Goal: Task Accomplishment & Management: Use online tool/utility

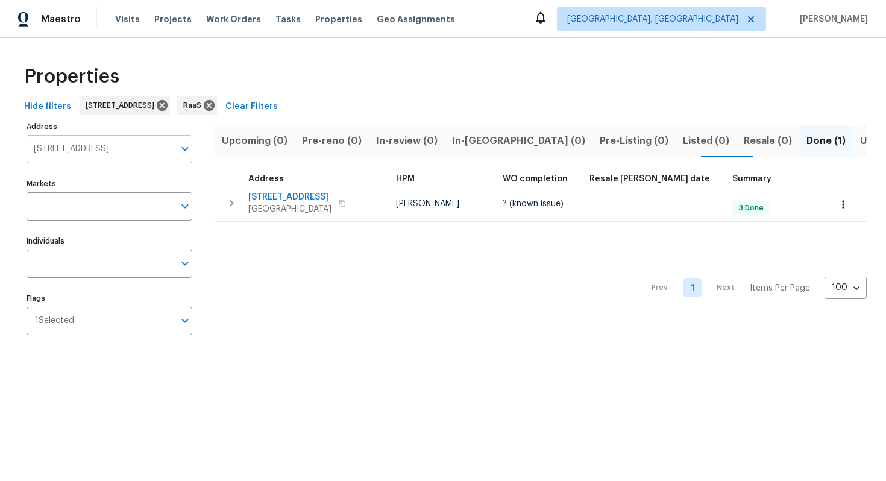
click at [162, 148] on input "[STREET_ADDRESS]" at bounding box center [101, 149] width 148 height 28
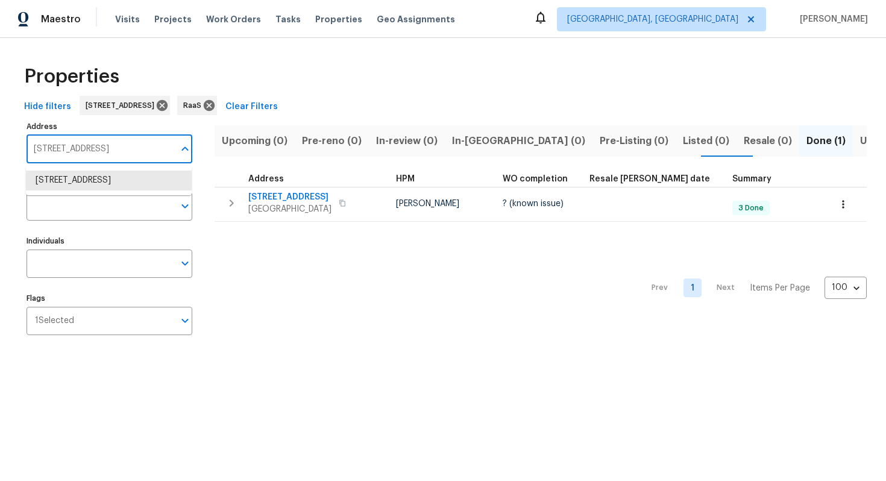
click at [151, 151] on input "7640 Blue Spring Dr Land O Lakes FL 34637" at bounding box center [101, 149] width 148 height 28
paste input "2611 Rex Ave SW, Atlanta, GA 30331"
type input "2611 Rex Ave SW, Atlanta, GA 30331"
click at [95, 179] on li "2611 Rex Ave SW Atlanta GA 30331" at bounding box center [109, 181] width 166 height 20
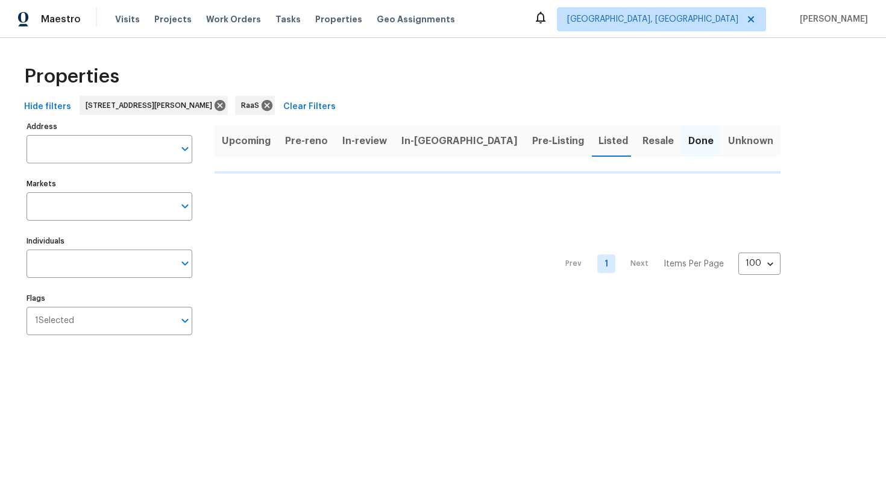
type input "2611 Rex Ave SW Atlanta GA 30331"
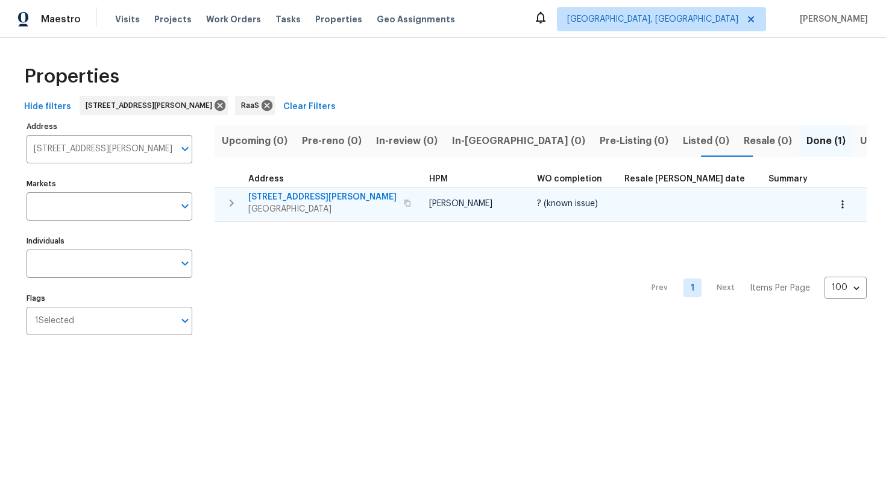
click at [292, 206] on span "Atlanta, GA 30331" at bounding box center [322, 209] width 148 height 12
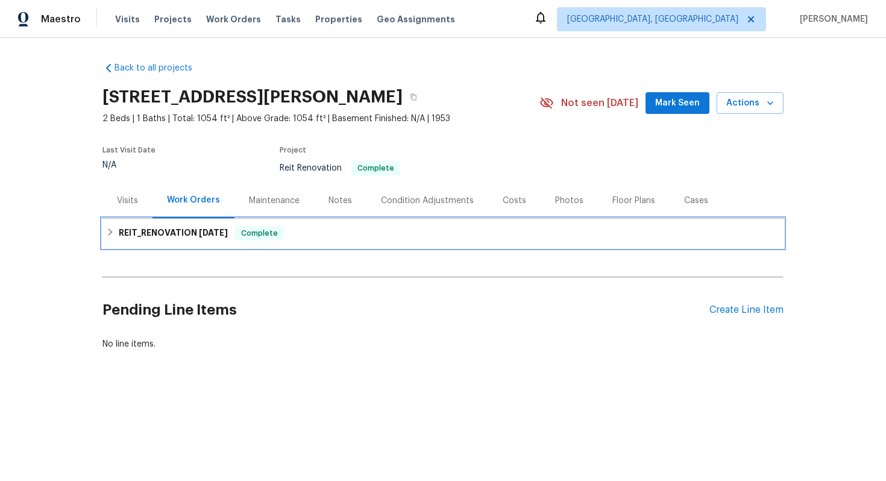
click at [273, 234] on span "Complete" at bounding box center [259, 233] width 46 height 12
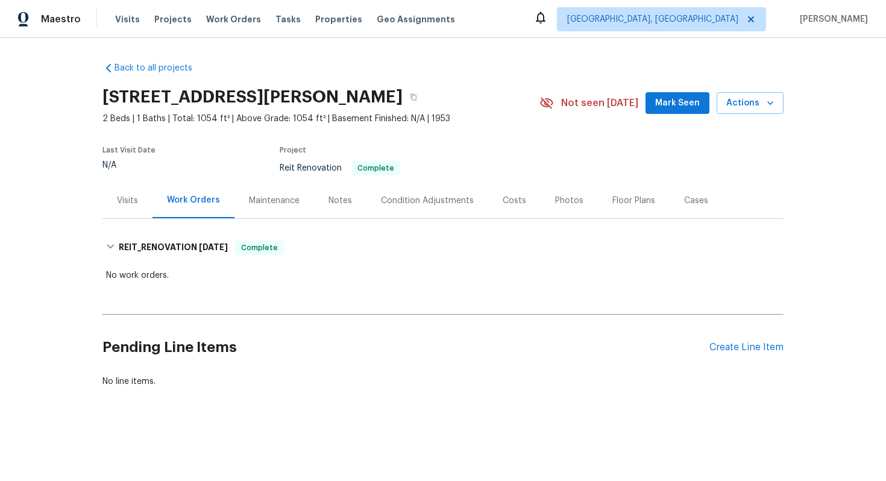
click at [502, 193] on div "Costs" at bounding box center [514, 201] width 52 height 36
